Goal: Find specific page/section: Find specific page/section

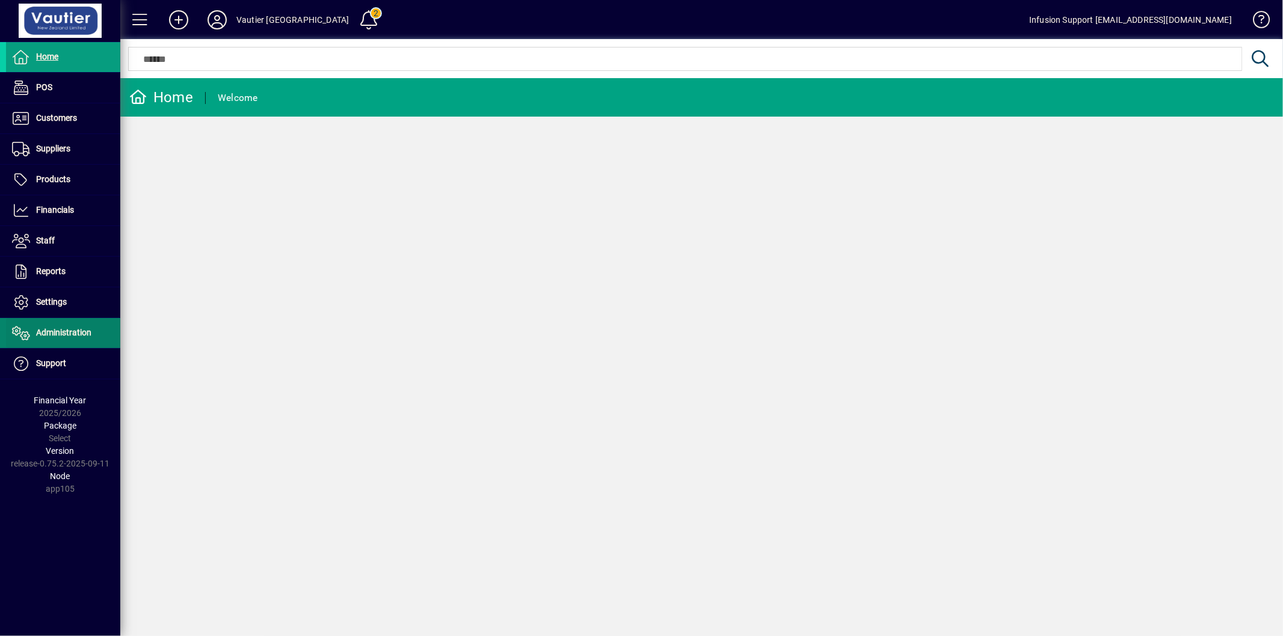
click at [72, 340] on span "Administration" at bounding box center [48, 333] width 85 height 14
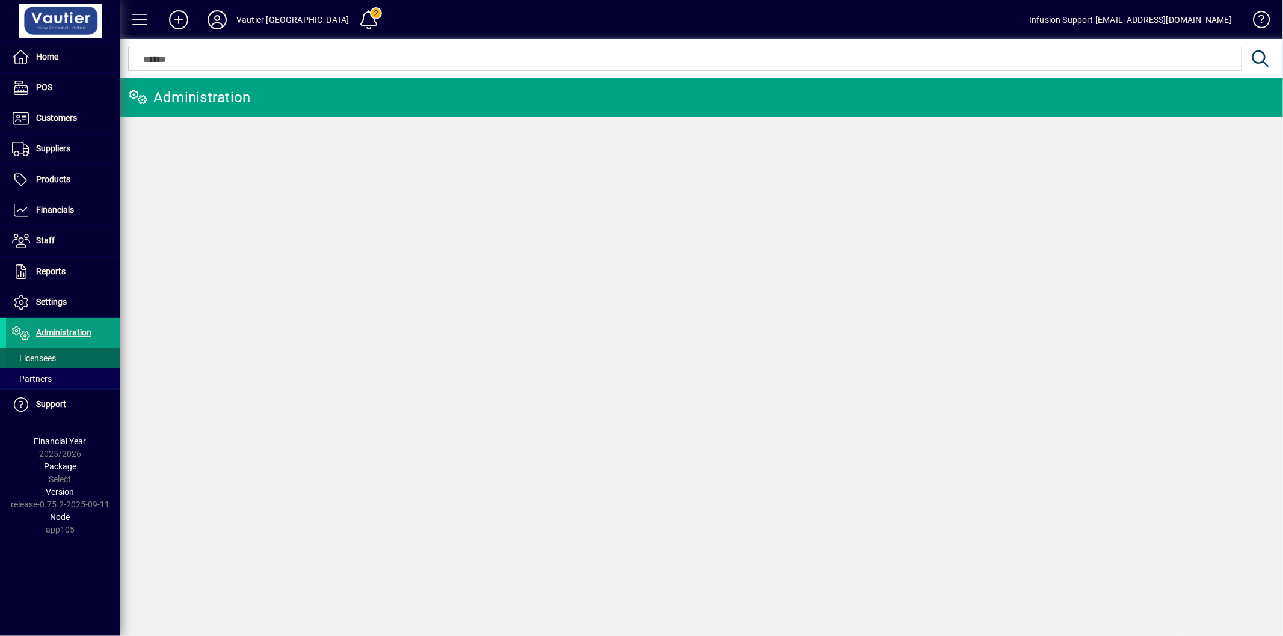
click at [61, 357] on span at bounding box center [63, 358] width 114 height 29
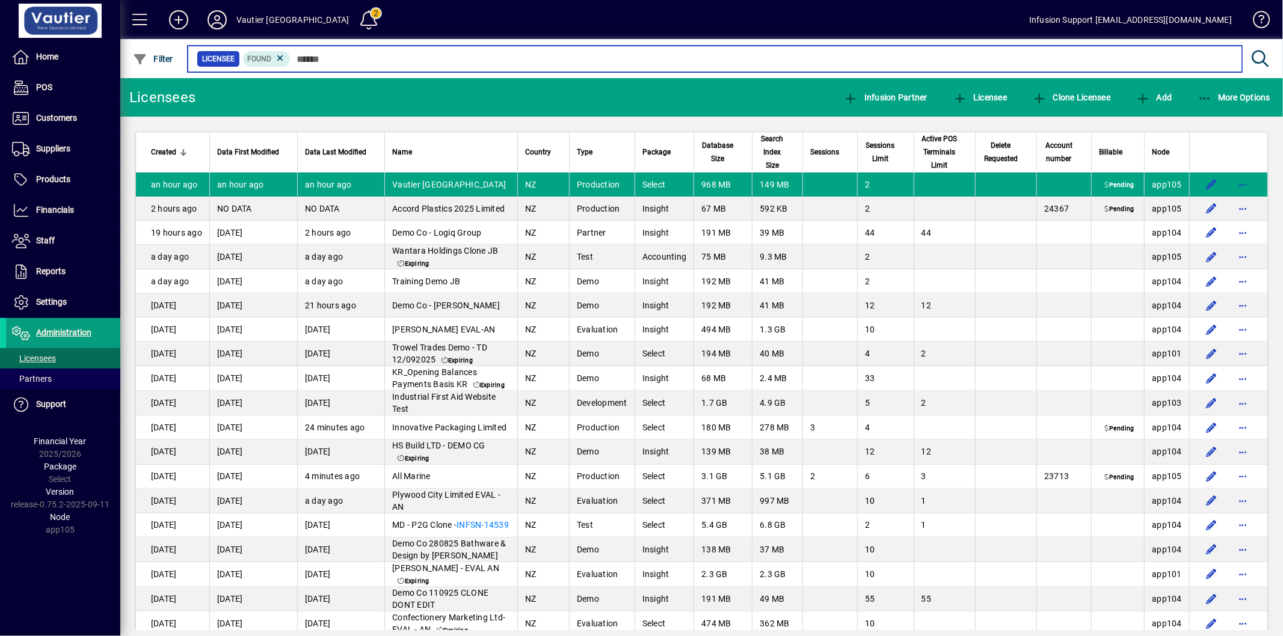
click at [362, 64] on input "text" at bounding box center [762, 59] width 942 height 17
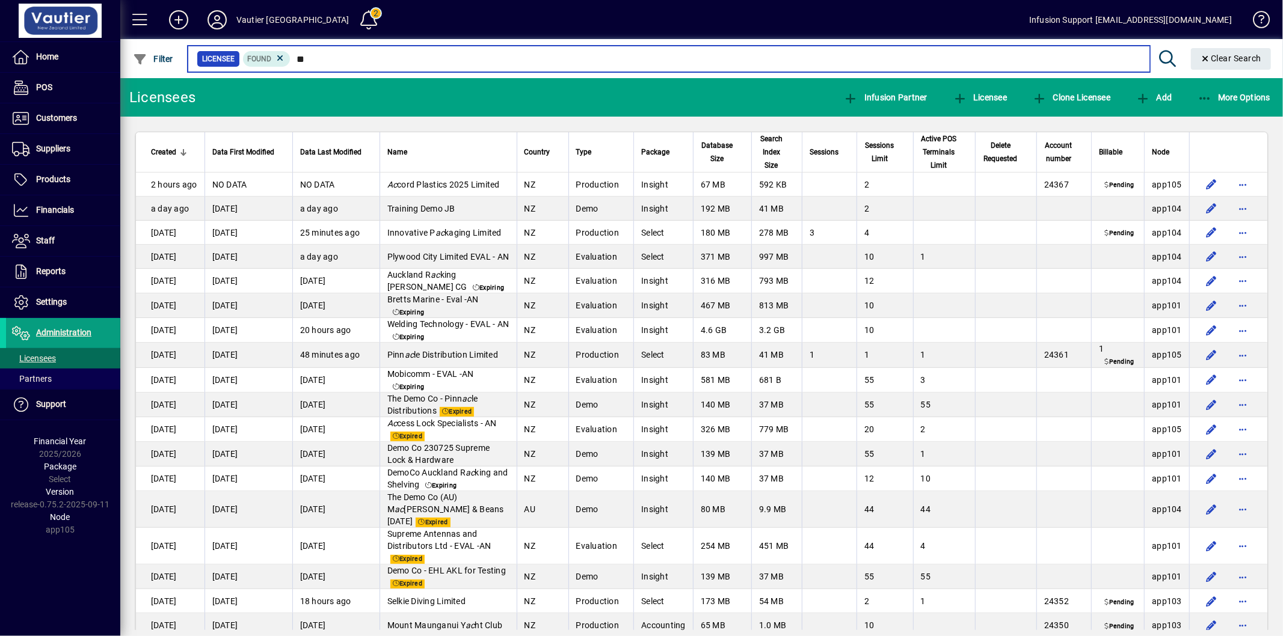
type input "**"
